Goal: Task Accomplishment & Management: Use online tool/utility

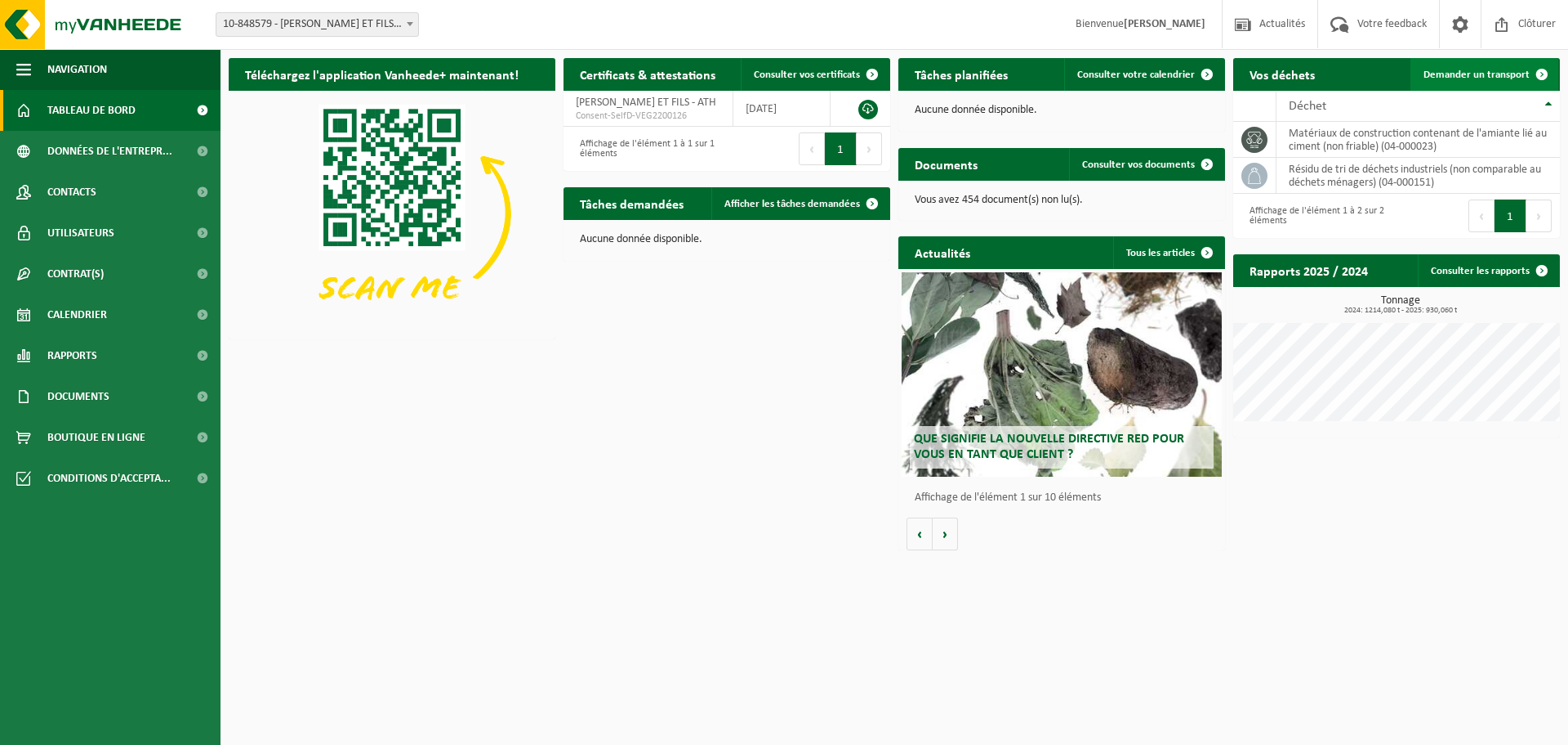
click at [1465, 87] on link "Demander un transport" at bounding box center [1484, 74] width 148 height 33
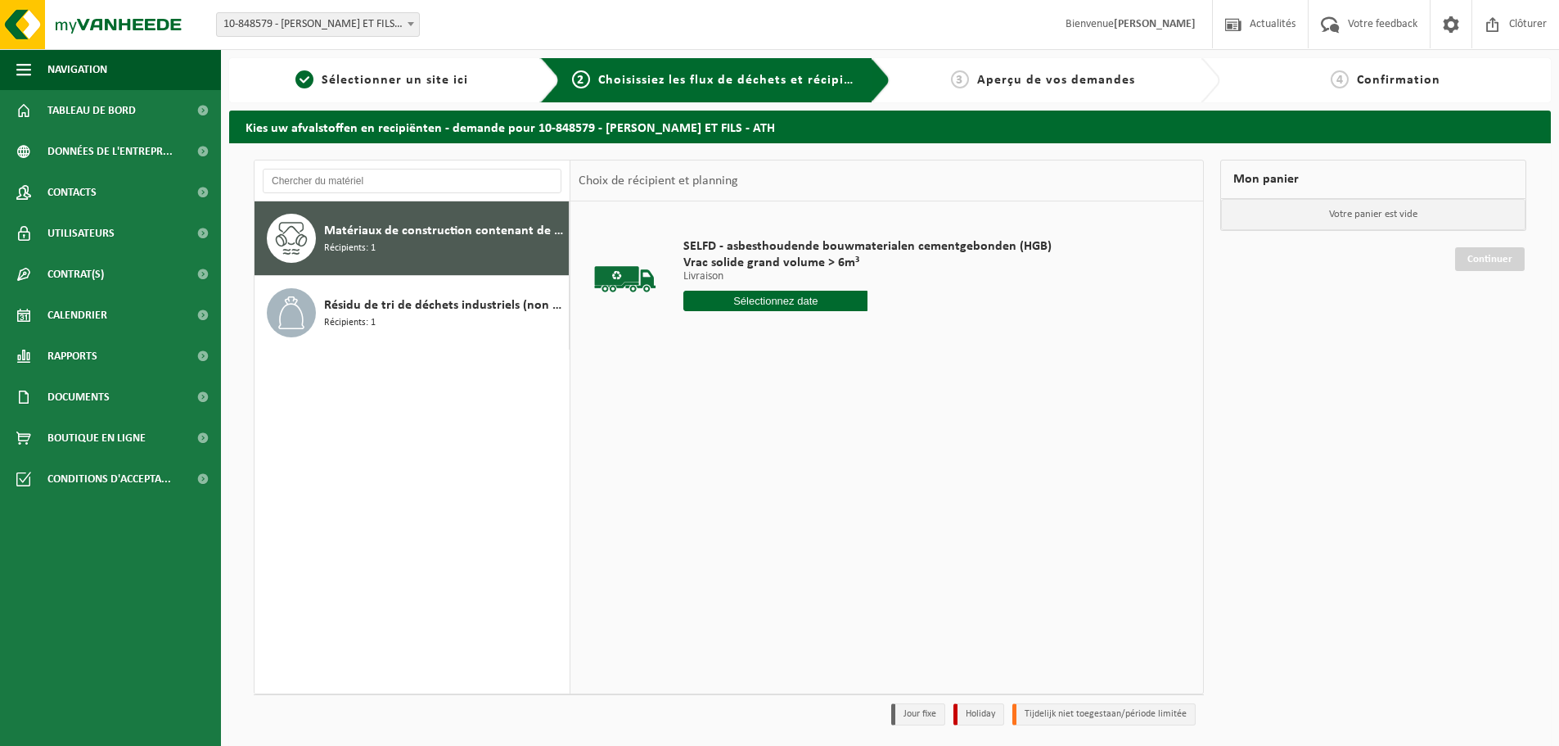
click at [795, 303] on input "text" at bounding box center [775, 301] width 184 height 20
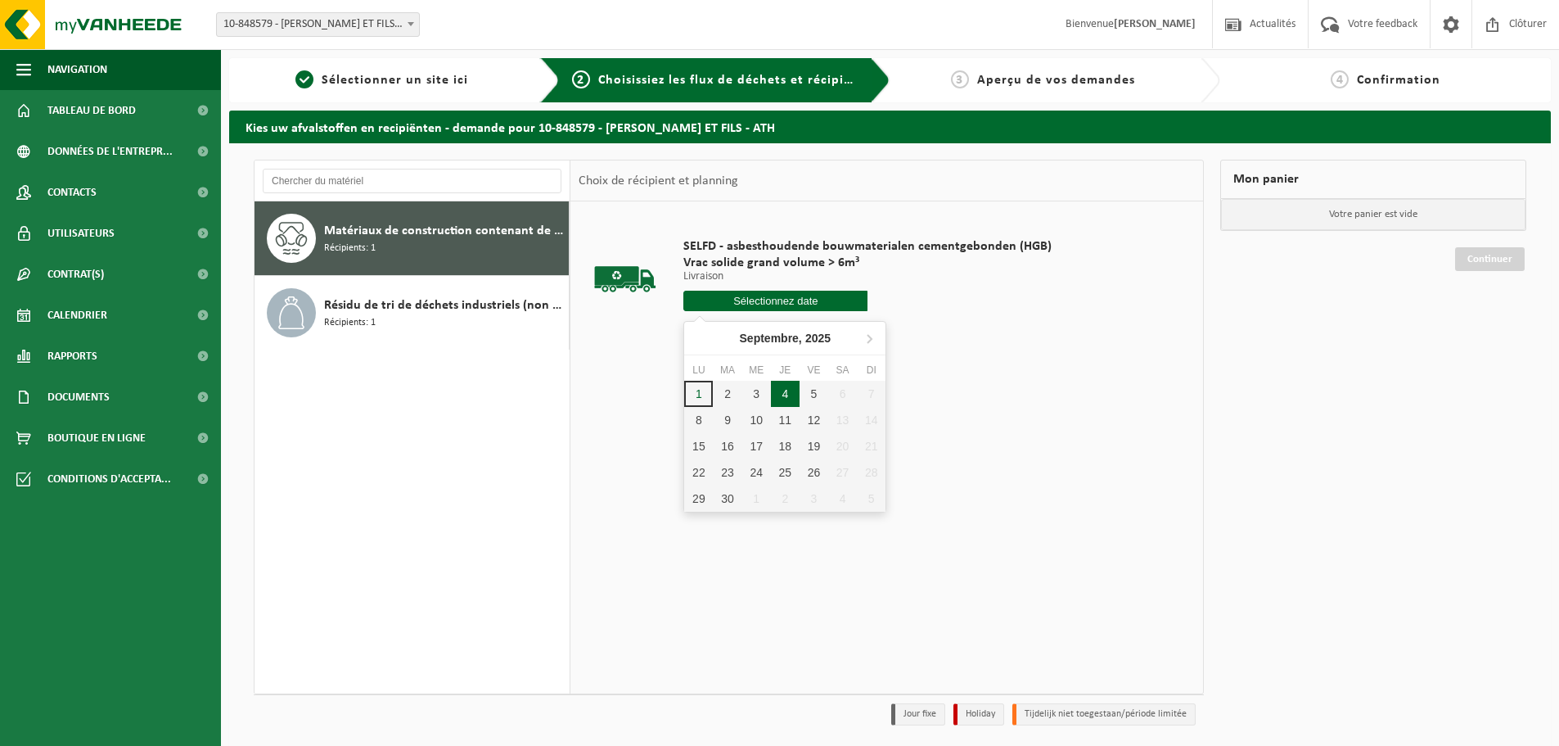
click at [784, 395] on div "4" at bounding box center [785, 394] width 29 height 26
type input "à partir de 2025-09-04"
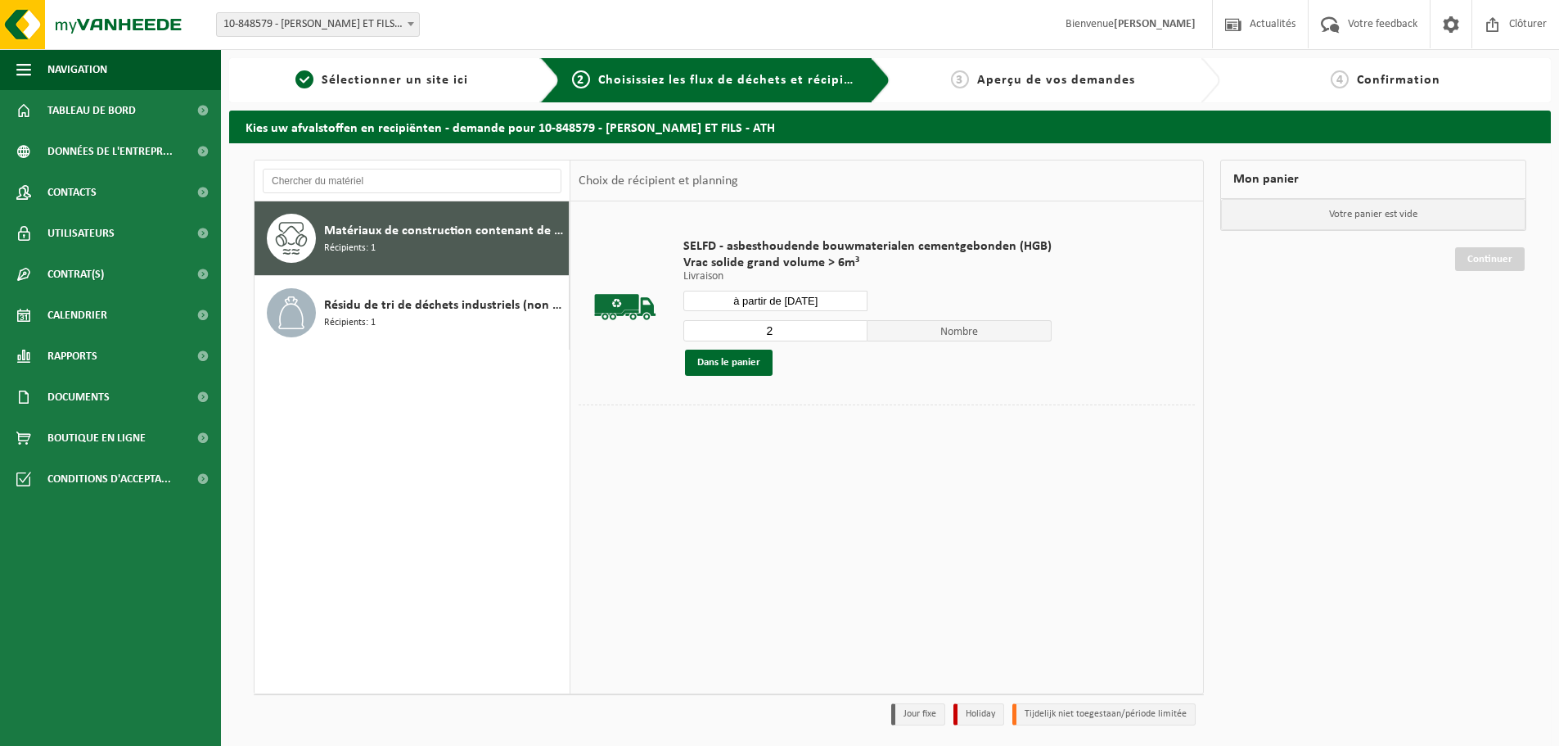
type input "2"
click at [852, 327] on input "2" at bounding box center [775, 330] width 184 height 21
click at [753, 365] on button "Dans le panier" at bounding box center [729, 362] width 88 height 26
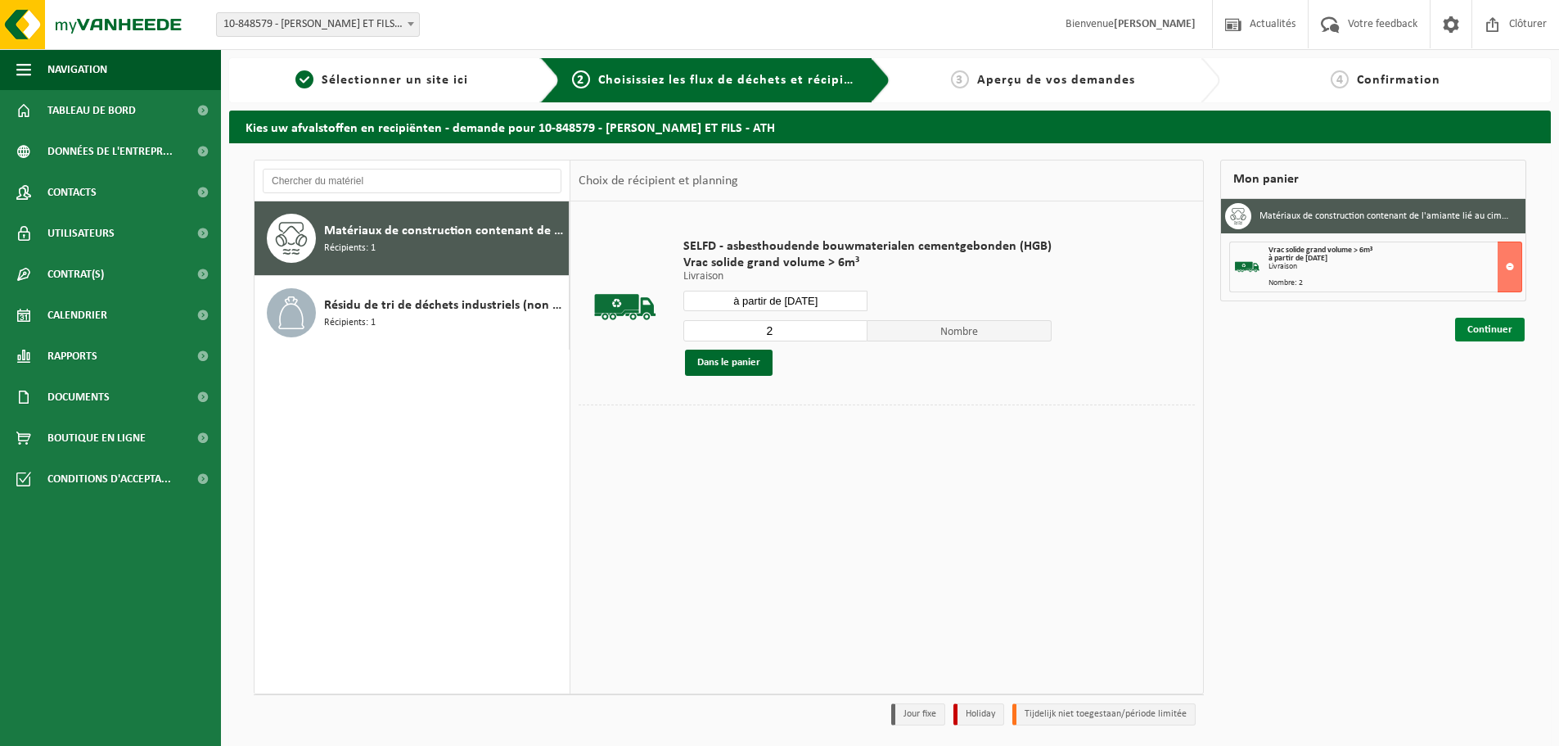
click at [1479, 337] on link "Continuer" at bounding box center [1490, 330] width 70 height 24
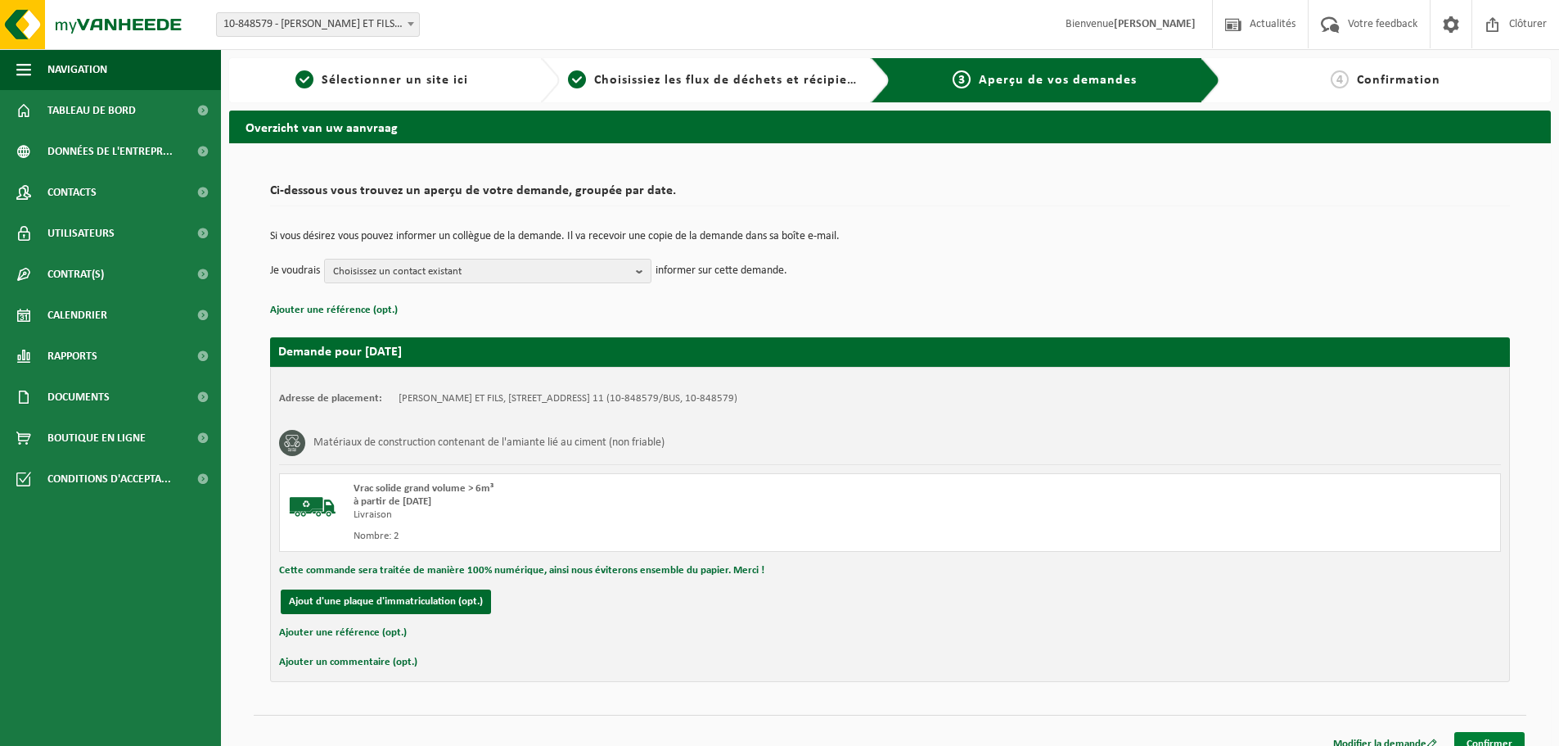
click at [1476, 737] on link "Confirmer" at bounding box center [1489, 744] width 70 height 24
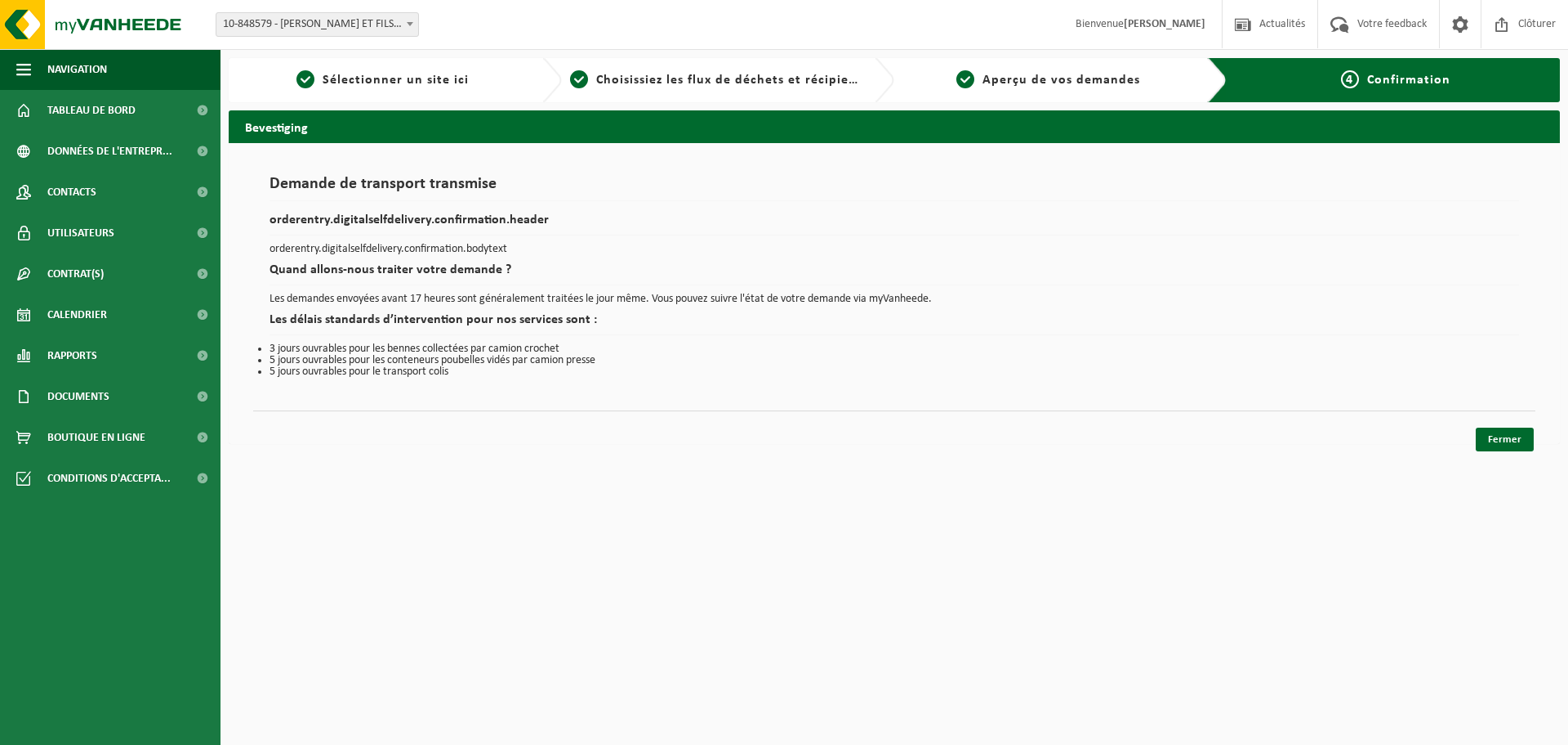
click at [1473, 433] on div "Demande de transport transmise orderentry.digitalselfdelivery.confirmation.head…" at bounding box center [894, 293] width 1331 height 301
click at [1509, 434] on link "Fermer" at bounding box center [1505, 439] width 58 height 24
